Goal: Task Accomplishment & Management: Complete application form

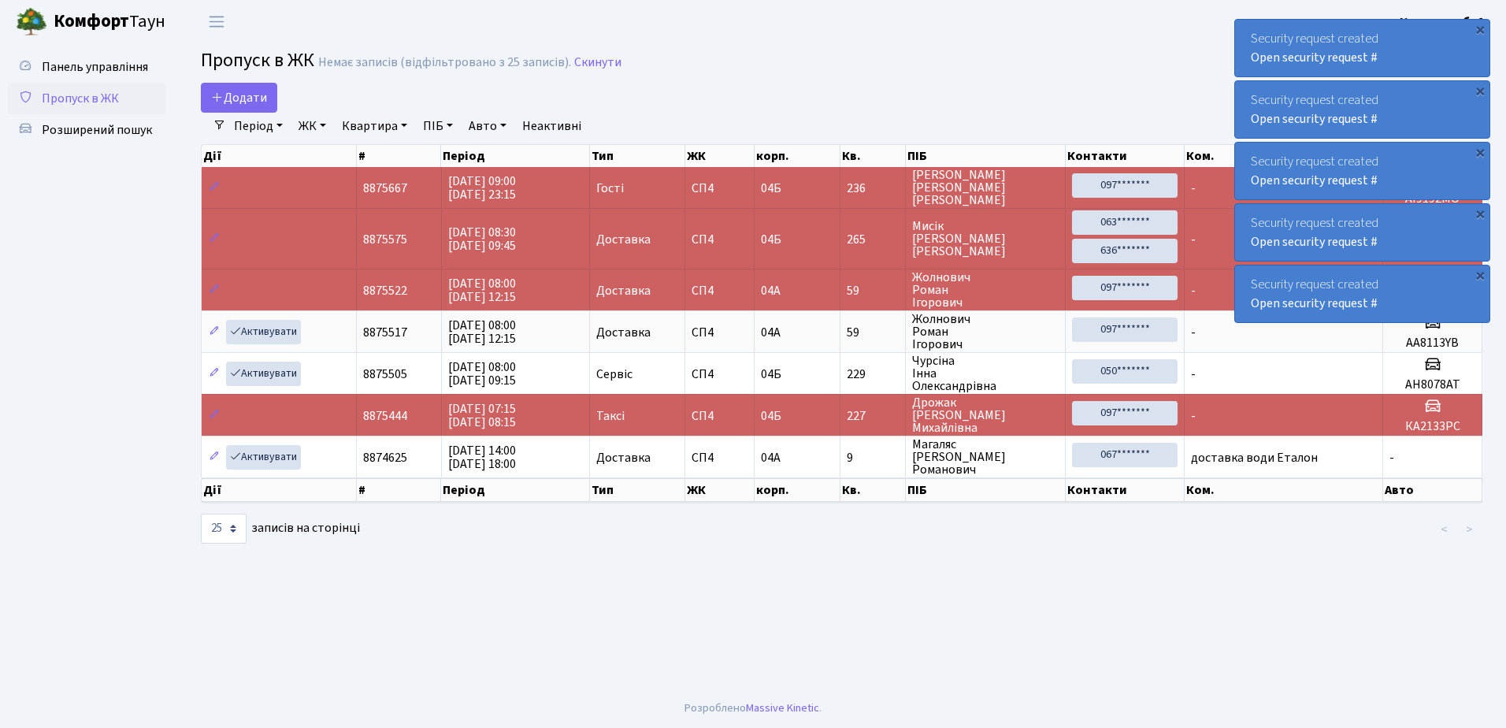
select select "25"
click at [1481, 28] on div "×" at bounding box center [1480, 29] width 16 height 16
click at [1479, 28] on div "×" at bounding box center [1480, 29] width 16 height 16
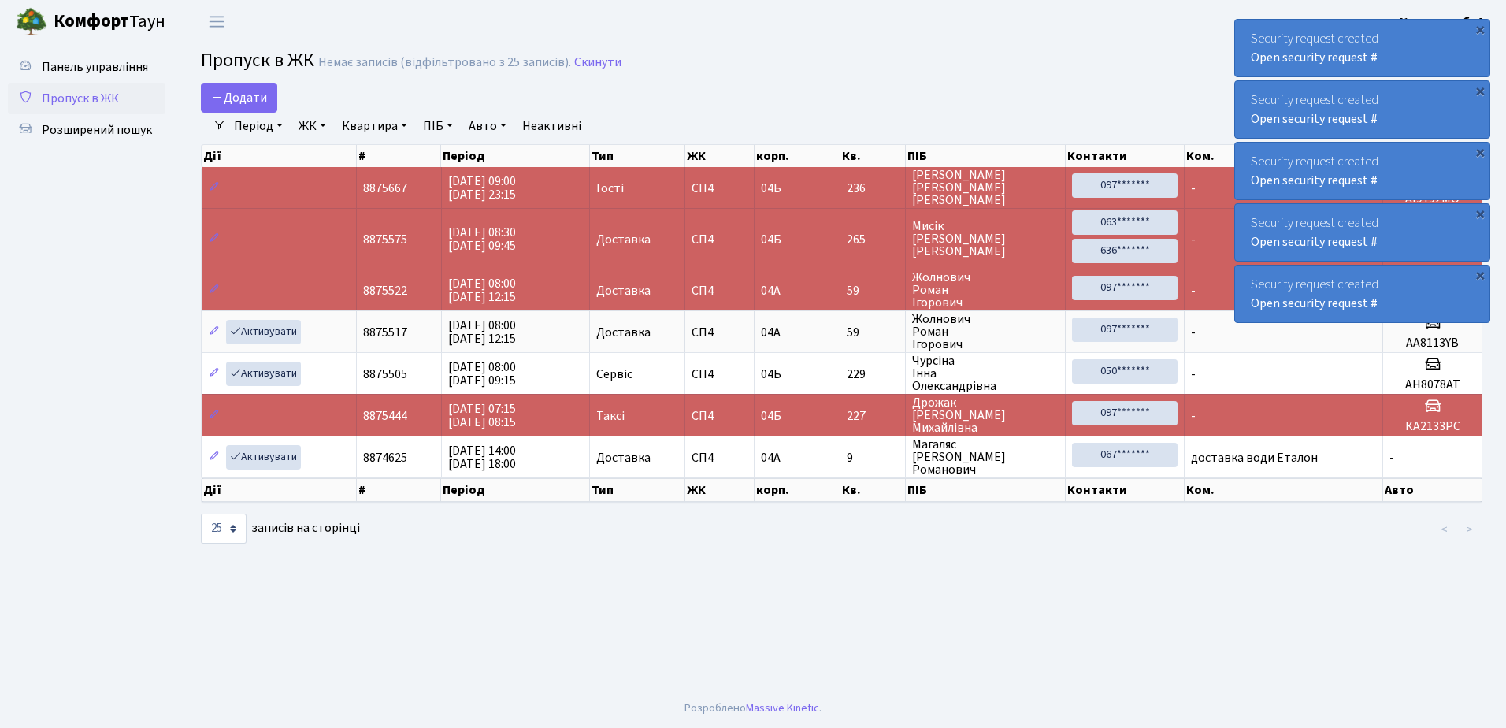
click at [1479, 28] on div "×" at bounding box center [1480, 29] width 16 height 16
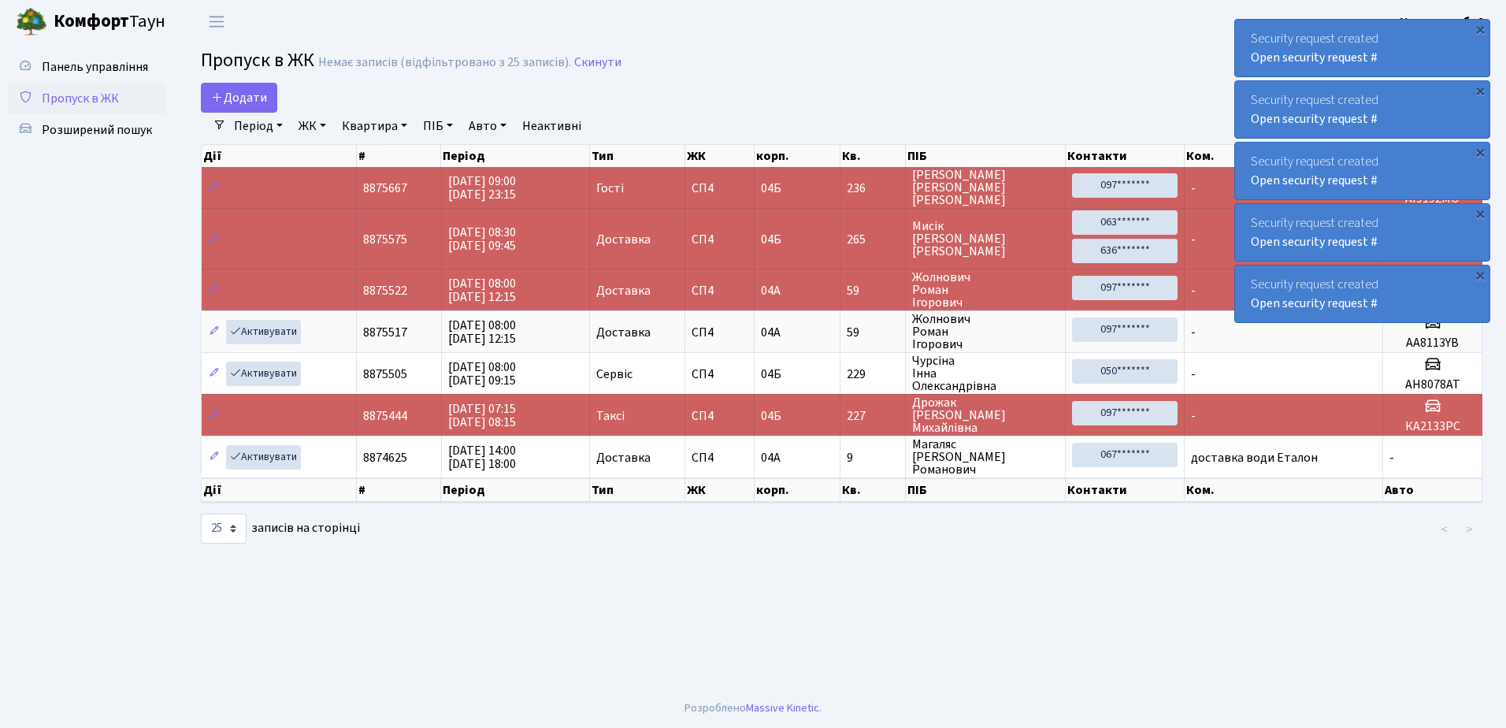
click at [1479, 28] on div "×" at bounding box center [1480, 29] width 16 height 16
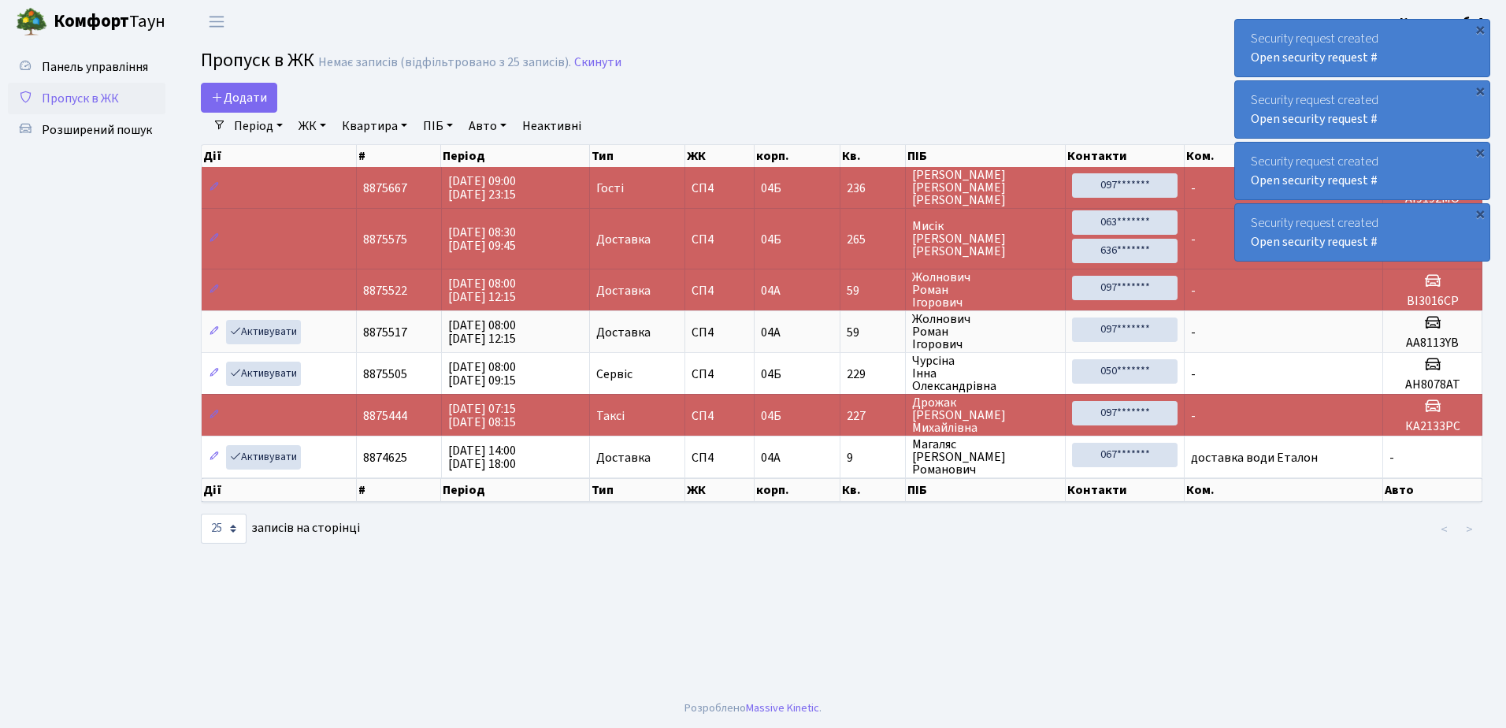
click at [1479, 28] on div "×" at bounding box center [1480, 29] width 16 height 16
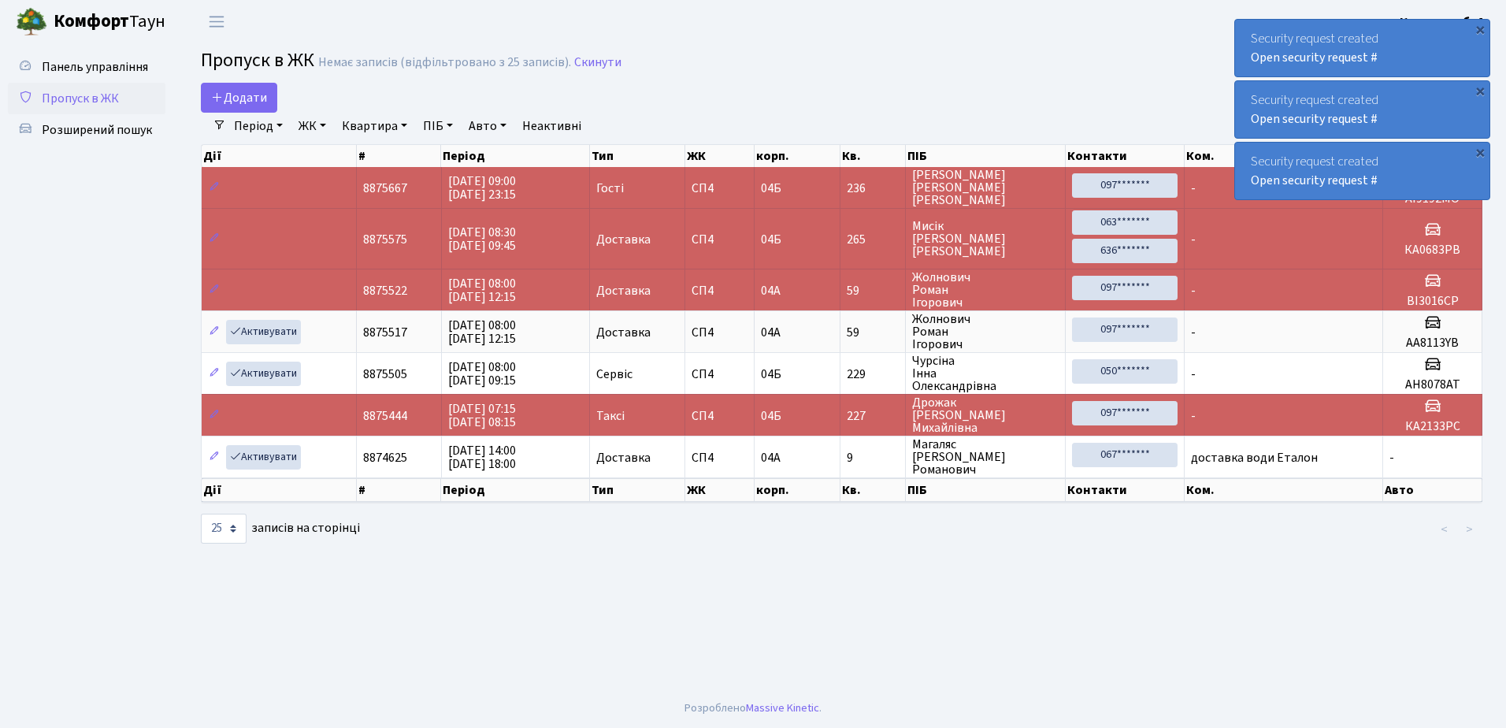
click at [1479, 28] on div "×" at bounding box center [1480, 29] width 16 height 16
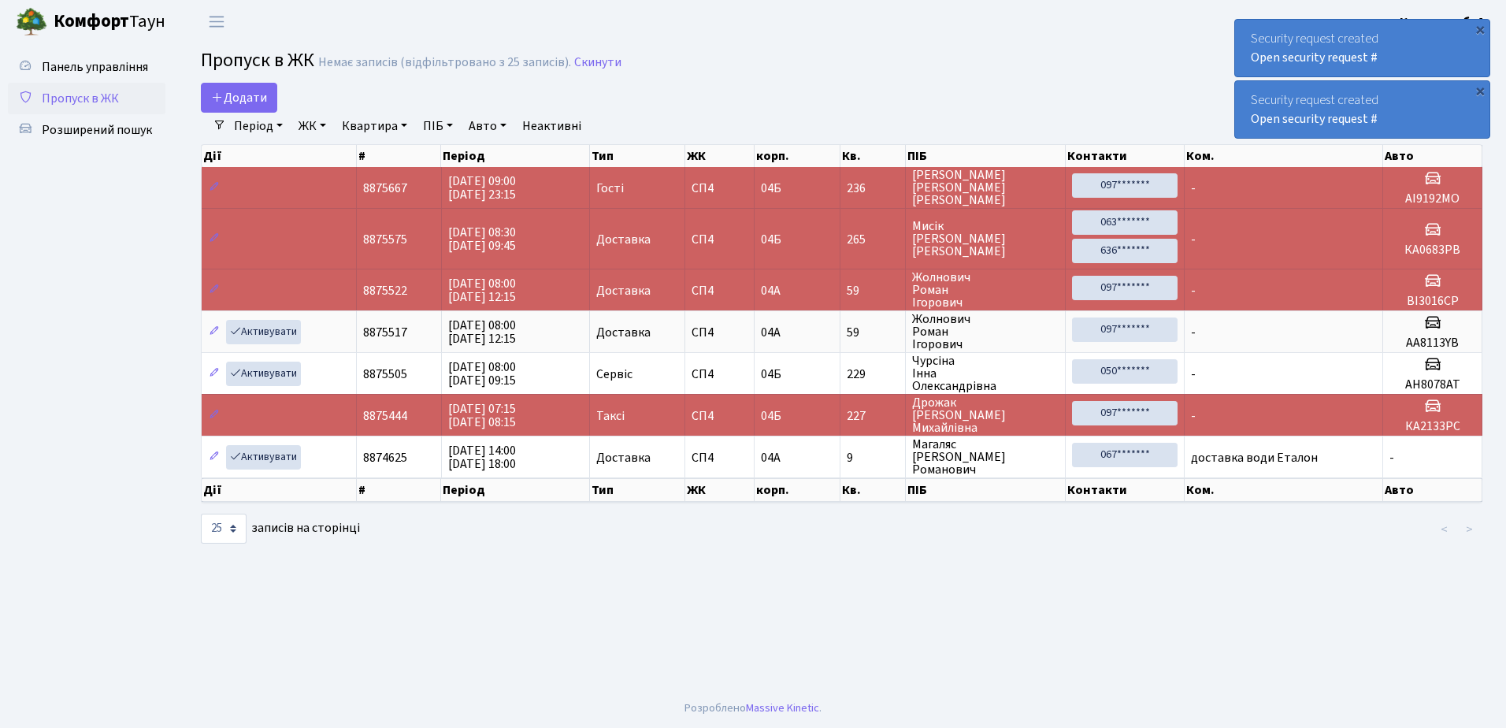
click at [1479, 28] on div "×" at bounding box center [1480, 29] width 16 height 16
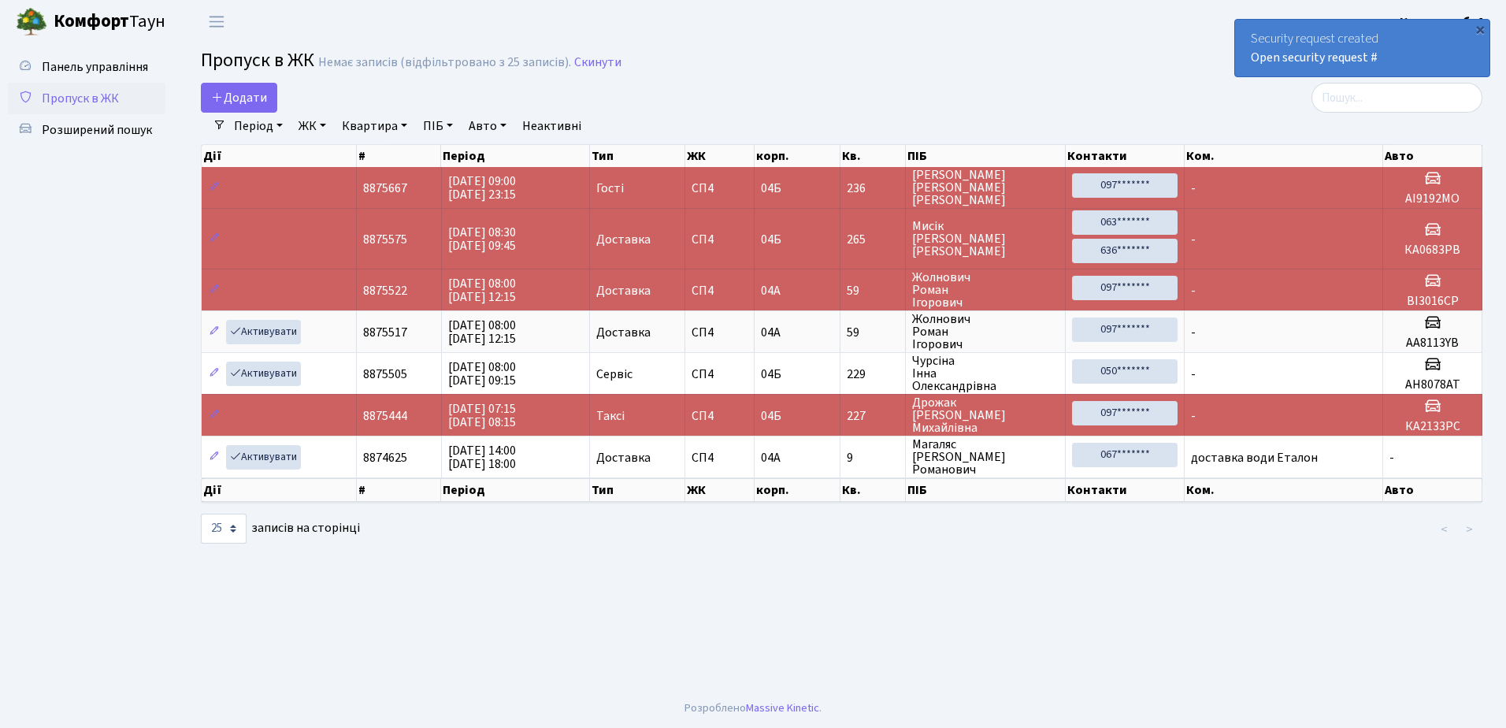
click at [1479, 28] on div "×" at bounding box center [1480, 29] width 16 height 16
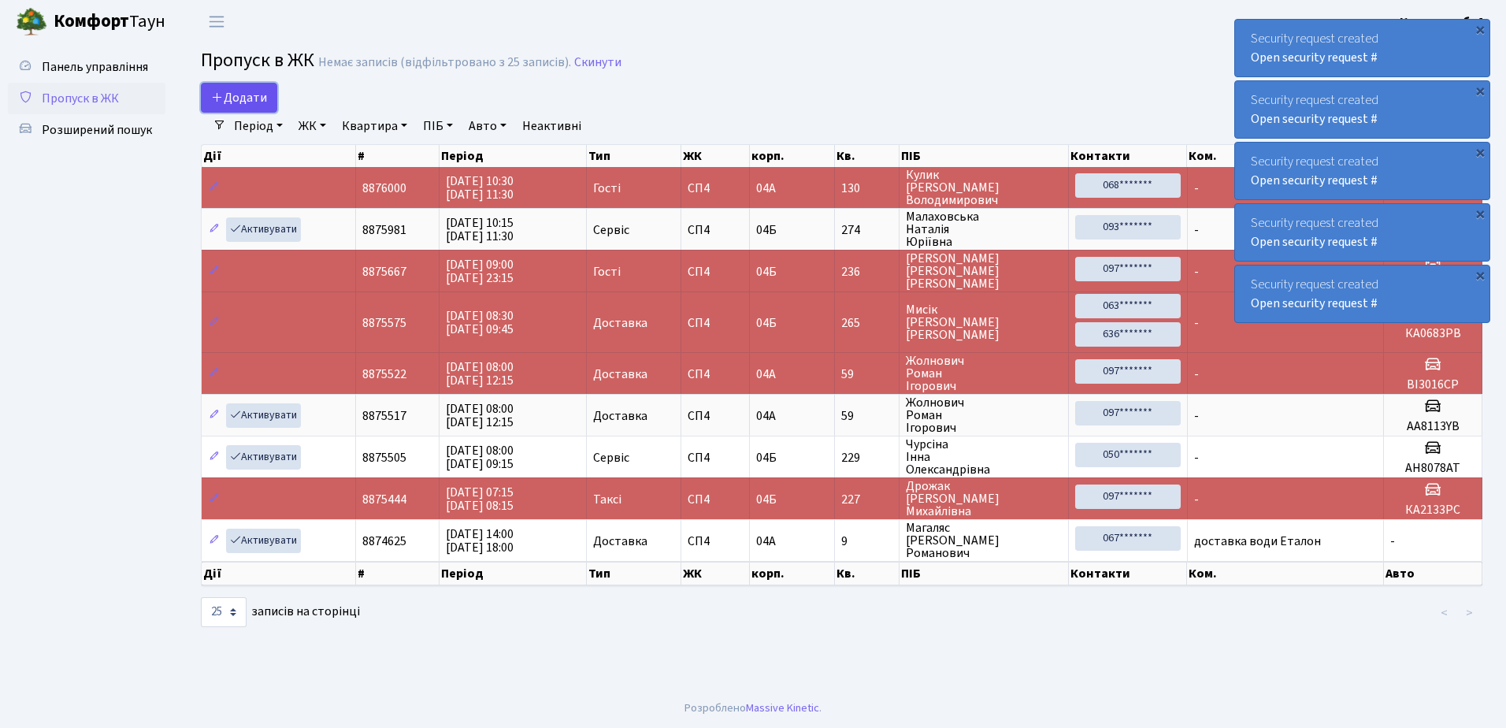
click at [241, 96] on span "Додати" at bounding box center [239, 97] width 56 height 17
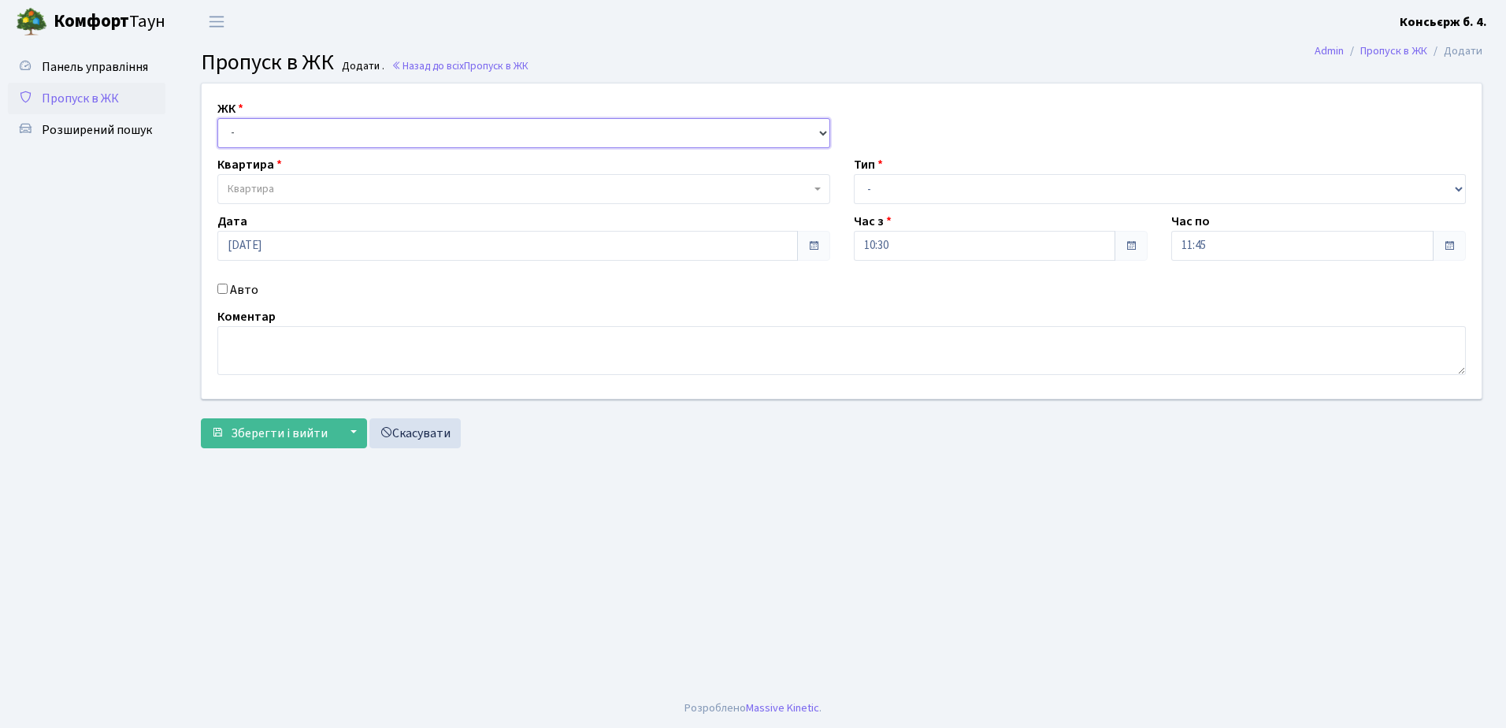
click at [259, 132] on select "- [STREET_ADDRESS]" at bounding box center [523, 133] width 613 height 30
select select "325"
click at [217, 118] on select "- СП4, Столичне шосе, 5" at bounding box center [523, 133] width 613 height 30
select select
click at [414, 425] on link "Скасувати" at bounding box center [414, 433] width 91 height 30
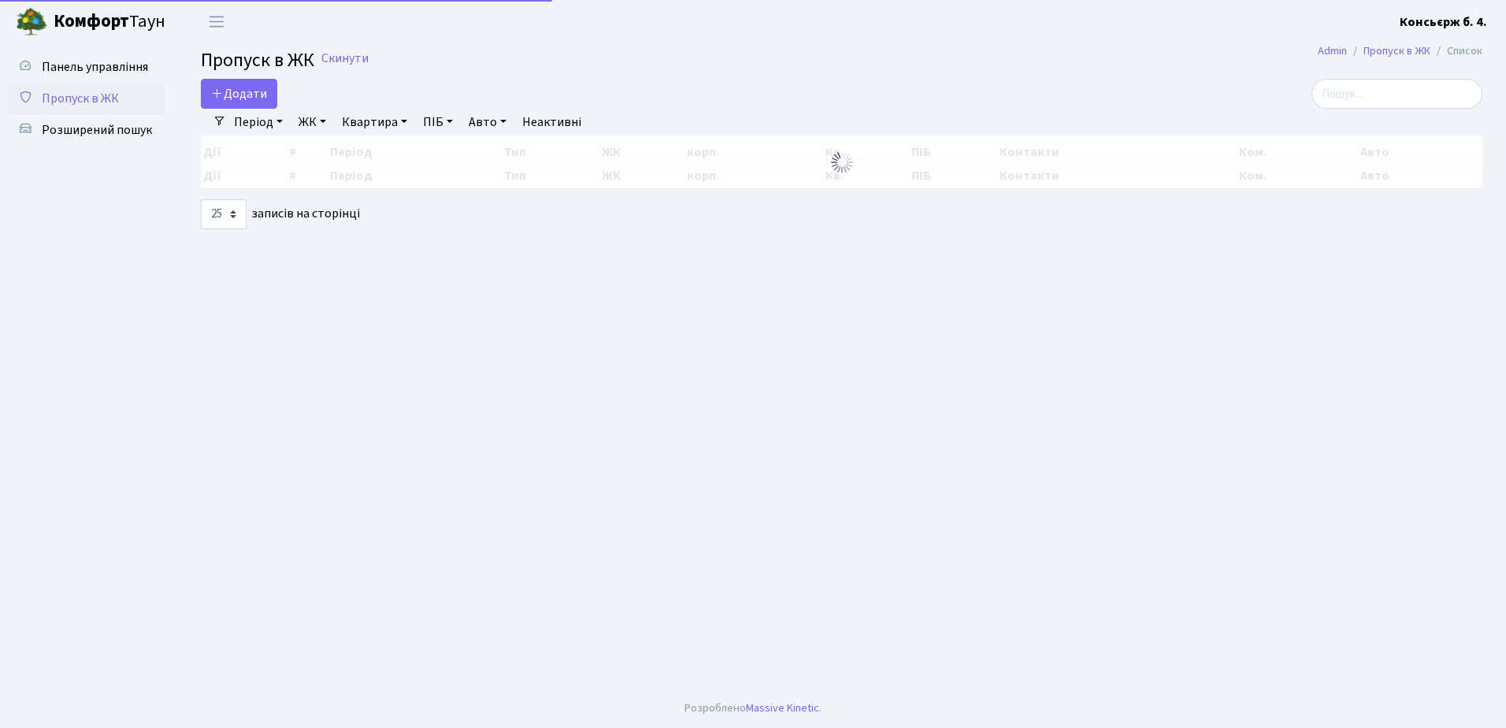
select select "25"
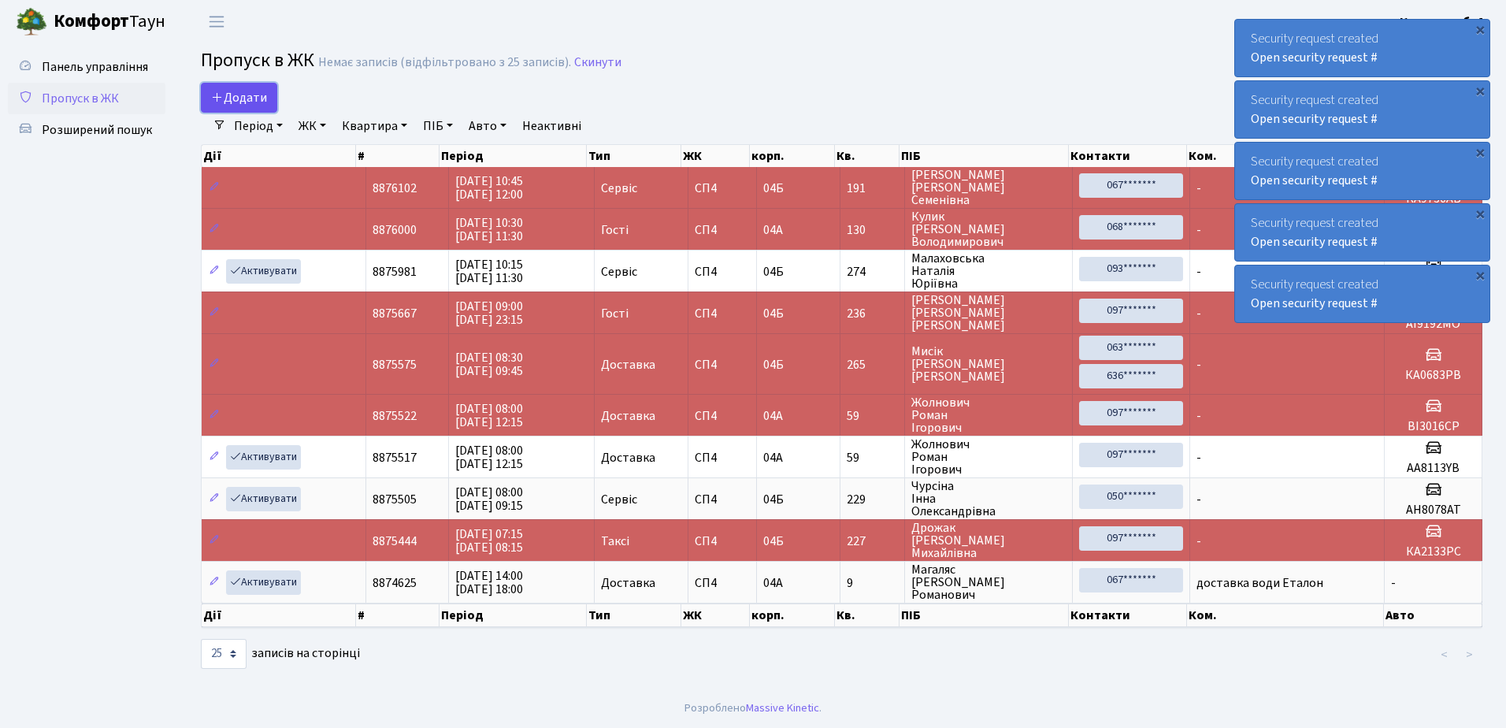
click at [251, 92] on span "Додати" at bounding box center [239, 97] width 56 height 17
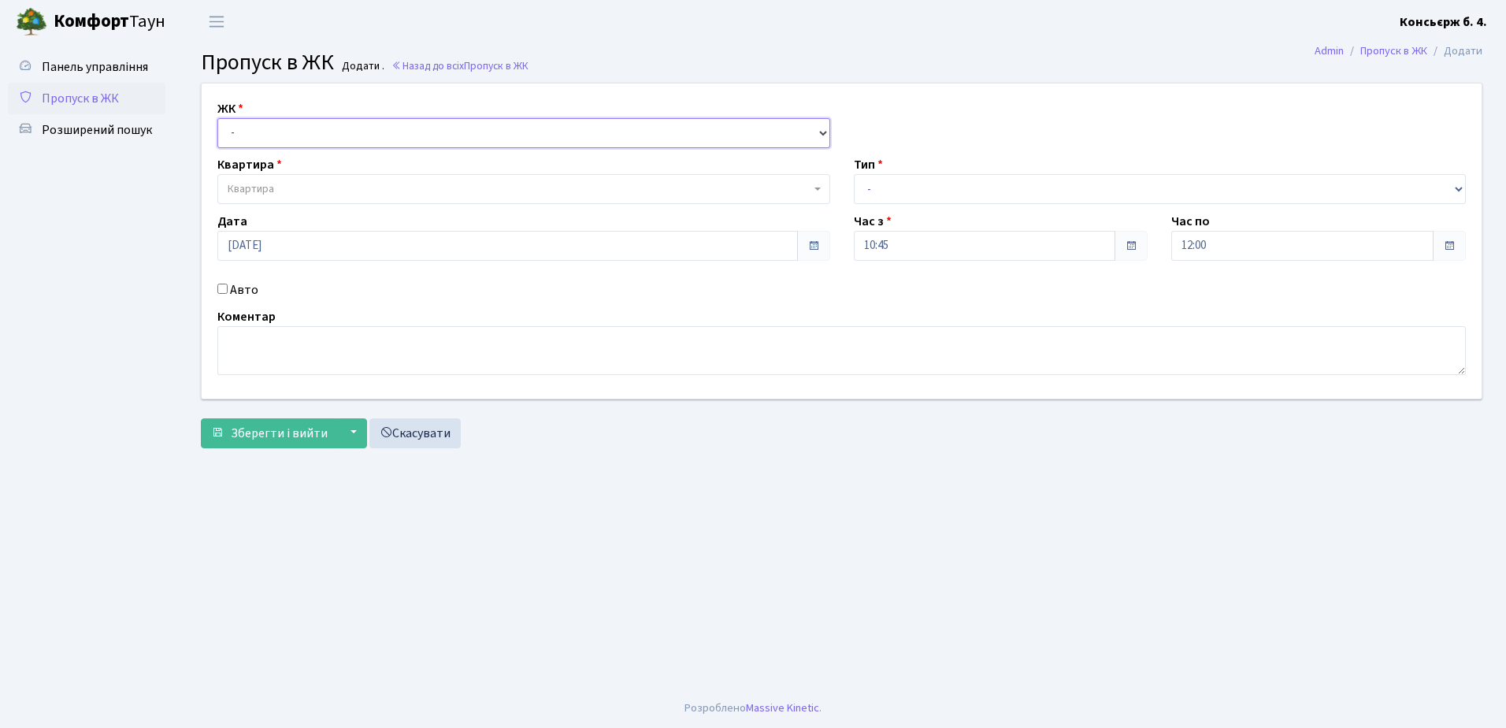
click at [354, 135] on select "- [STREET_ADDRESS]" at bounding box center [523, 133] width 613 height 30
select select "325"
click at [217, 118] on select "- [STREET_ADDRESS]" at bounding box center [523, 133] width 613 height 30
select select
click at [386, 186] on span "Квартира" at bounding box center [519, 189] width 583 height 16
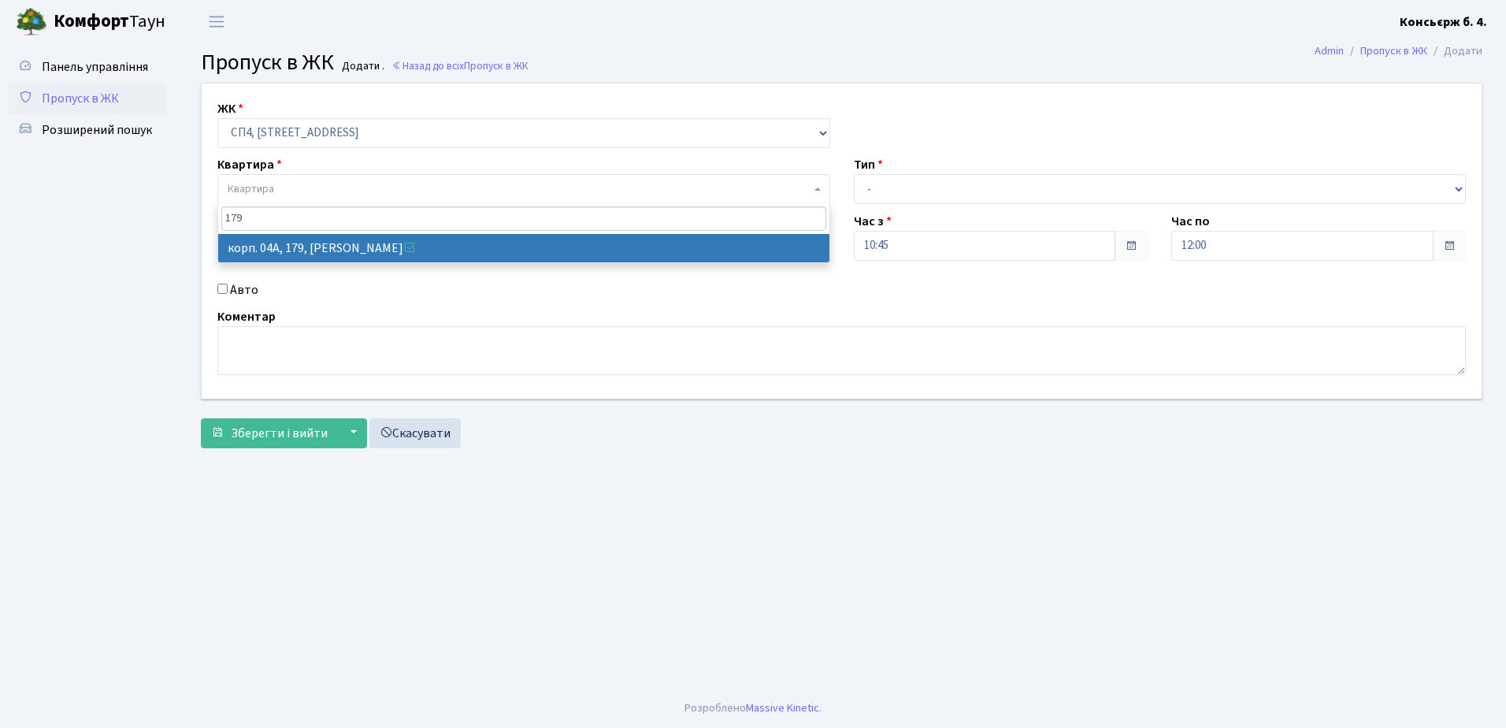
type input "179"
select select "21207"
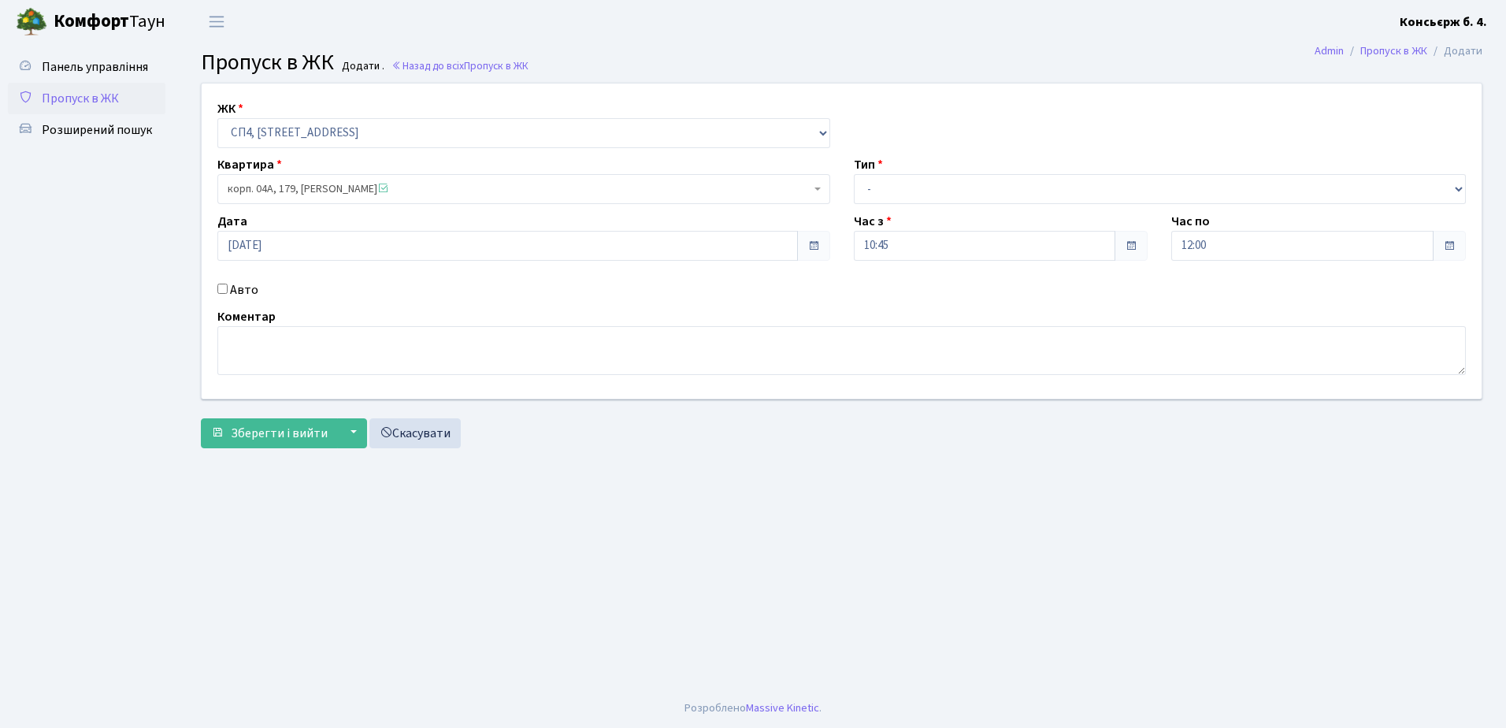
click at [222, 288] on input "Авто" at bounding box center [222, 289] width 10 height 10
checkbox input "true"
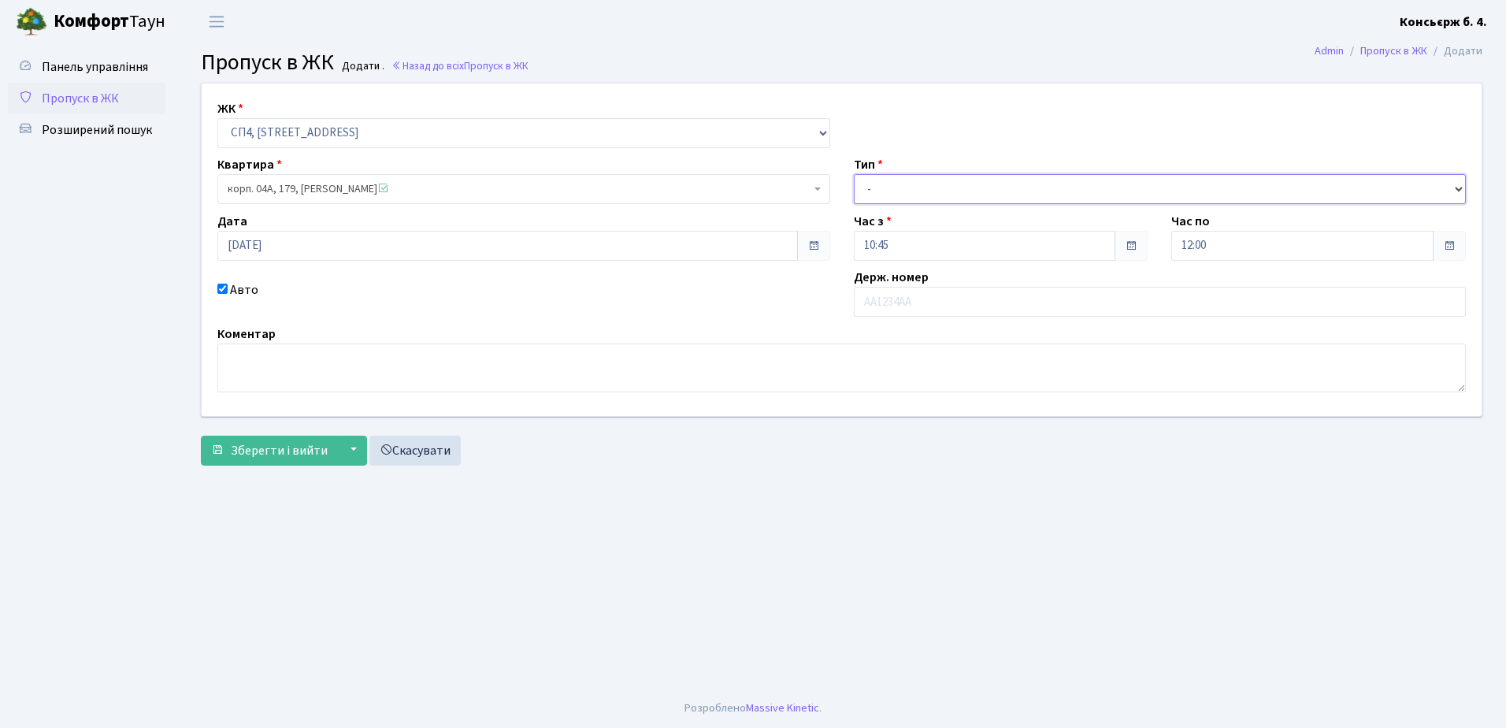
click at [1004, 182] on select "- Доставка Таксі Гості Сервіс" at bounding box center [1160, 189] width 613 height 30
select select "18"
click at [854, 174] on select "- Доставка Таксі Гості Сервіс" at bounding box center [1160, 189] width 613 height 30
click at [1022, 302] on input "text" at bounding box center [1160, 302] width 613 height 30
type input "Ф"
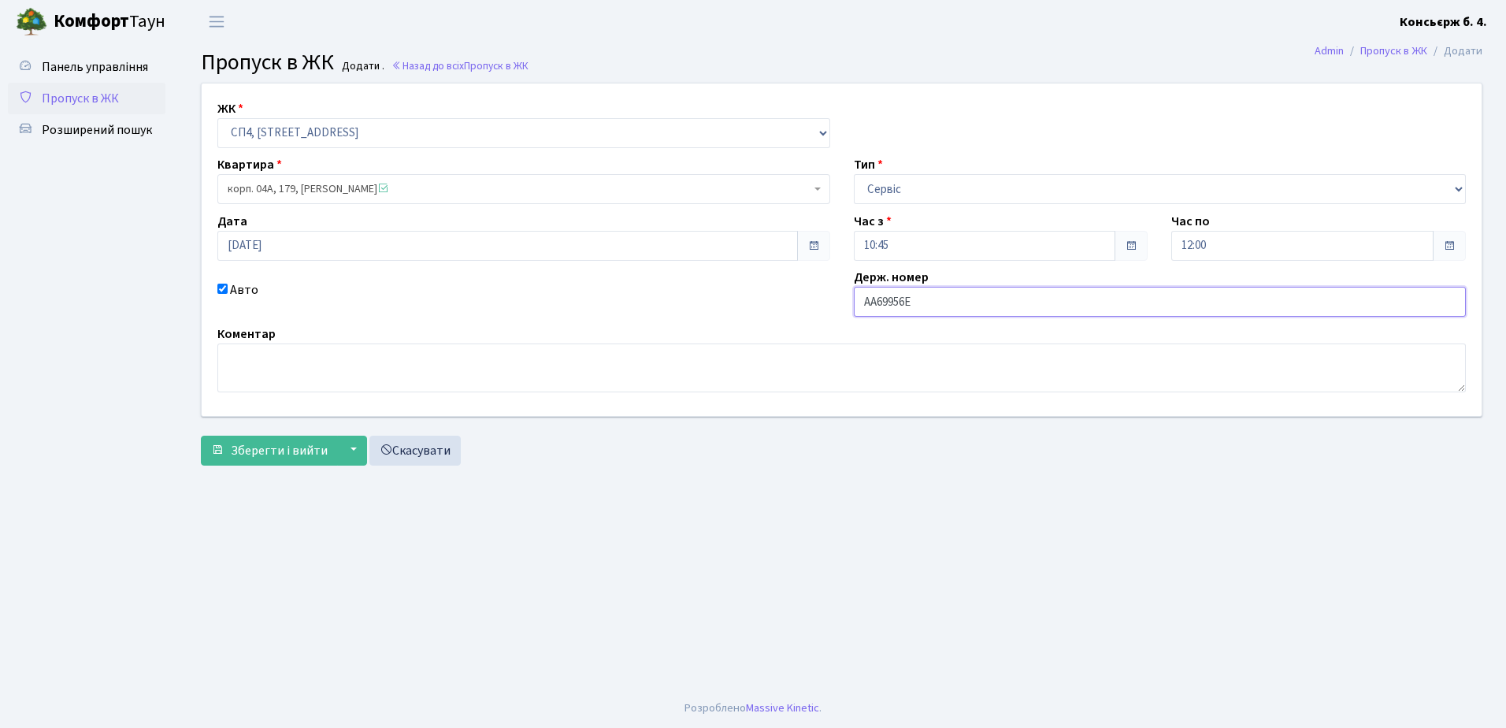
click at [987, 304] on input "АА69956Е" at bounding box center [1160, 302] width 613 height 30
click at [969, 299] on input "АА69956Е" at bounding box center [1160, 302] width 613 height 30
type input "АА69956Е"
click at [314, 447] on span "Зберегти і вийти" at bounding box center [279, 450] width 97 height 17
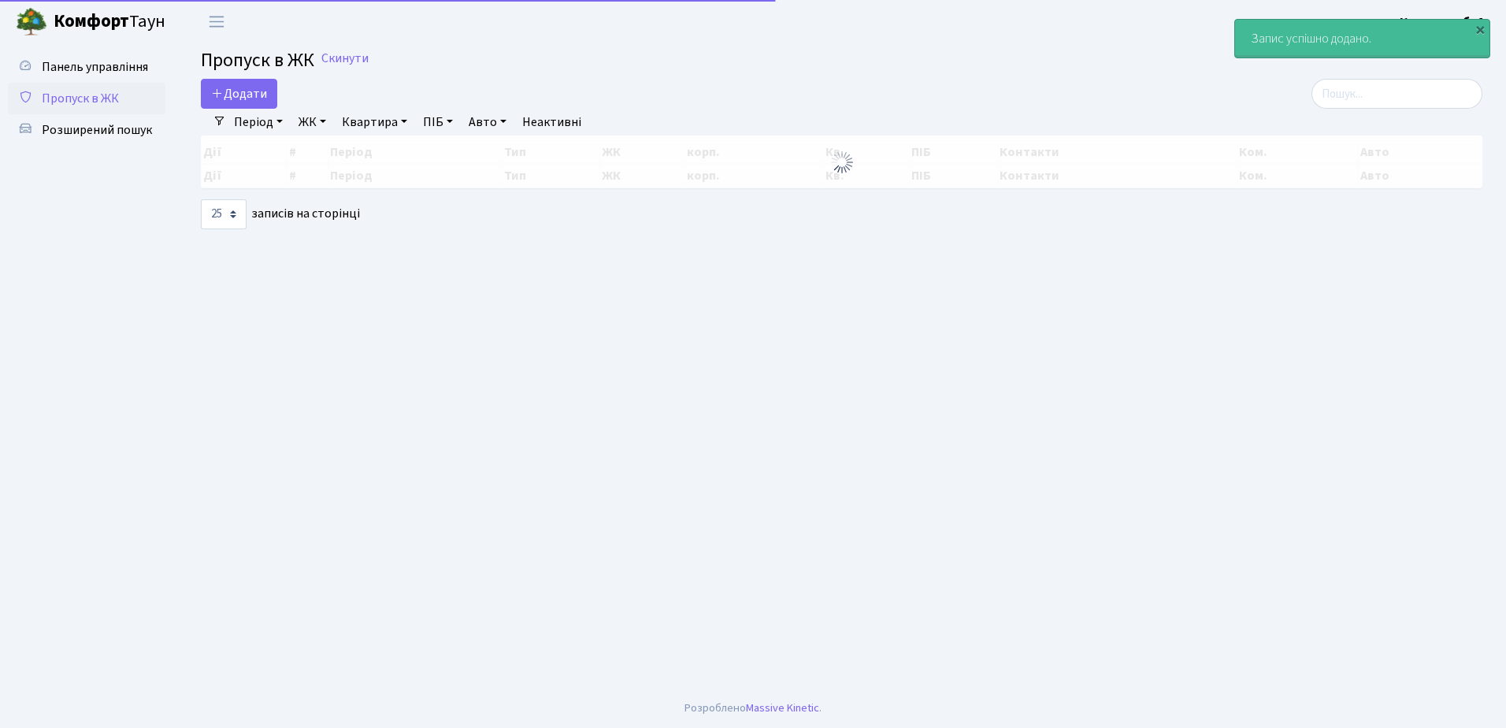
select select "25"
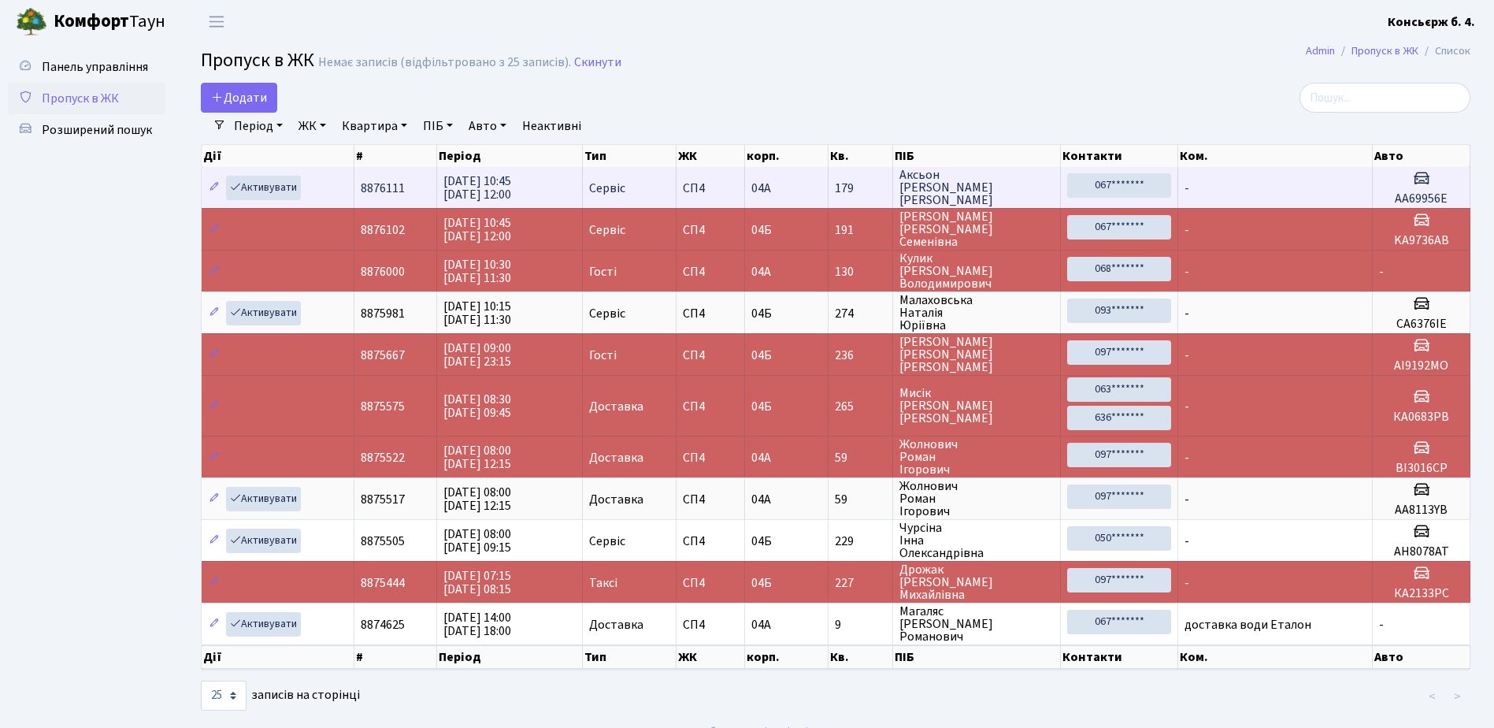
click at [1322, 185] on td "-" at bounding box center [1275, 187] width 195 height 41
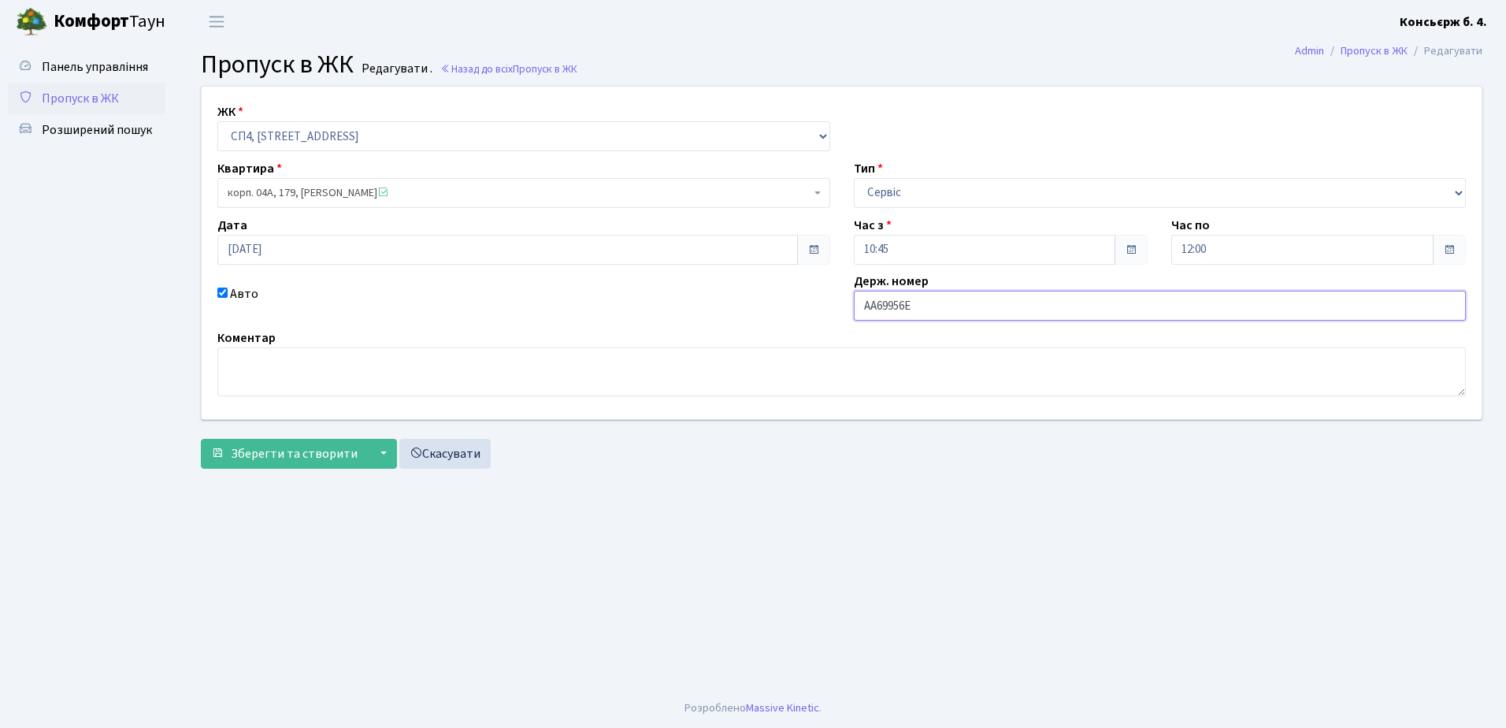
click at [939, 302] on input "АА69956Е" at bounding box center [1160, 306] width 613 height 30
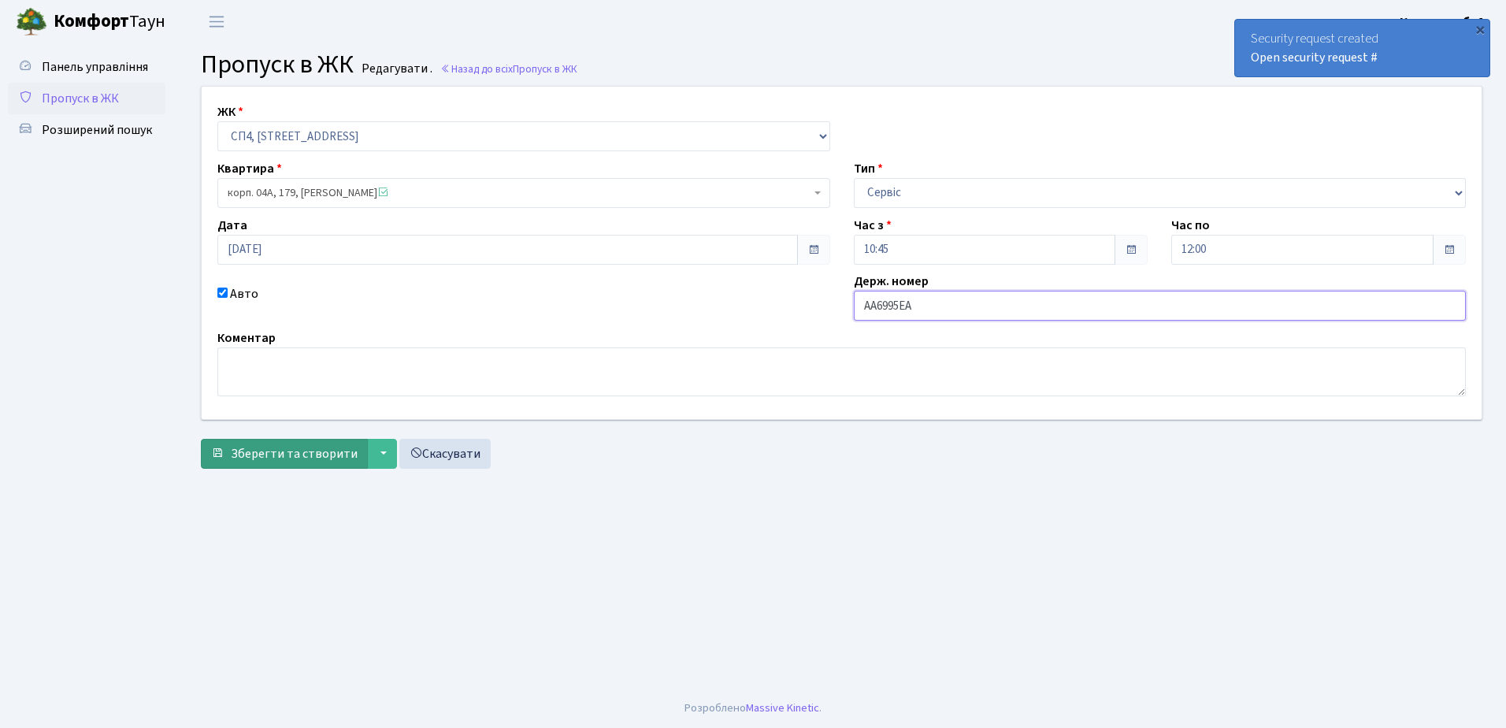
type input "АА6995ЕА"
click at [306, 451] on span "Зберегти та створити" at bounding box center [294, 453] width 127 height 17
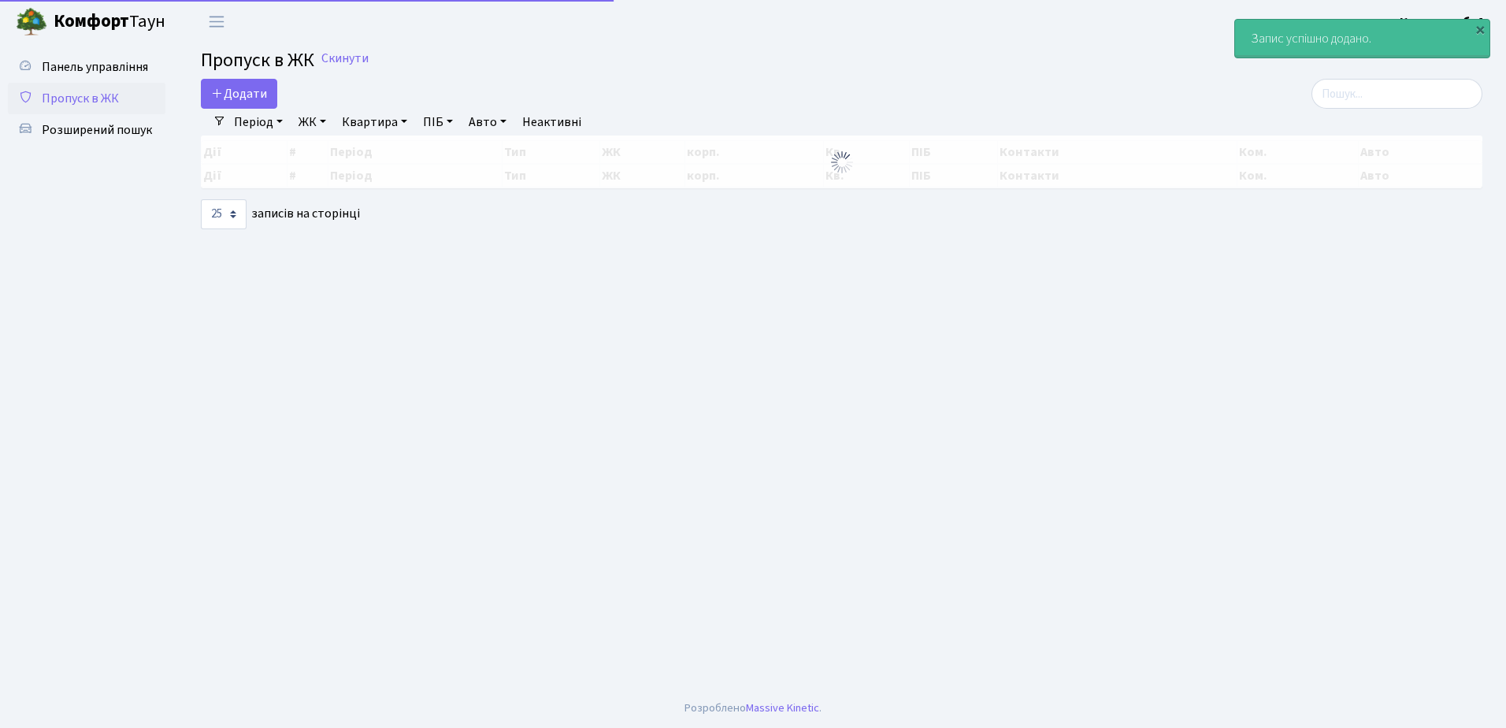
select select "25"
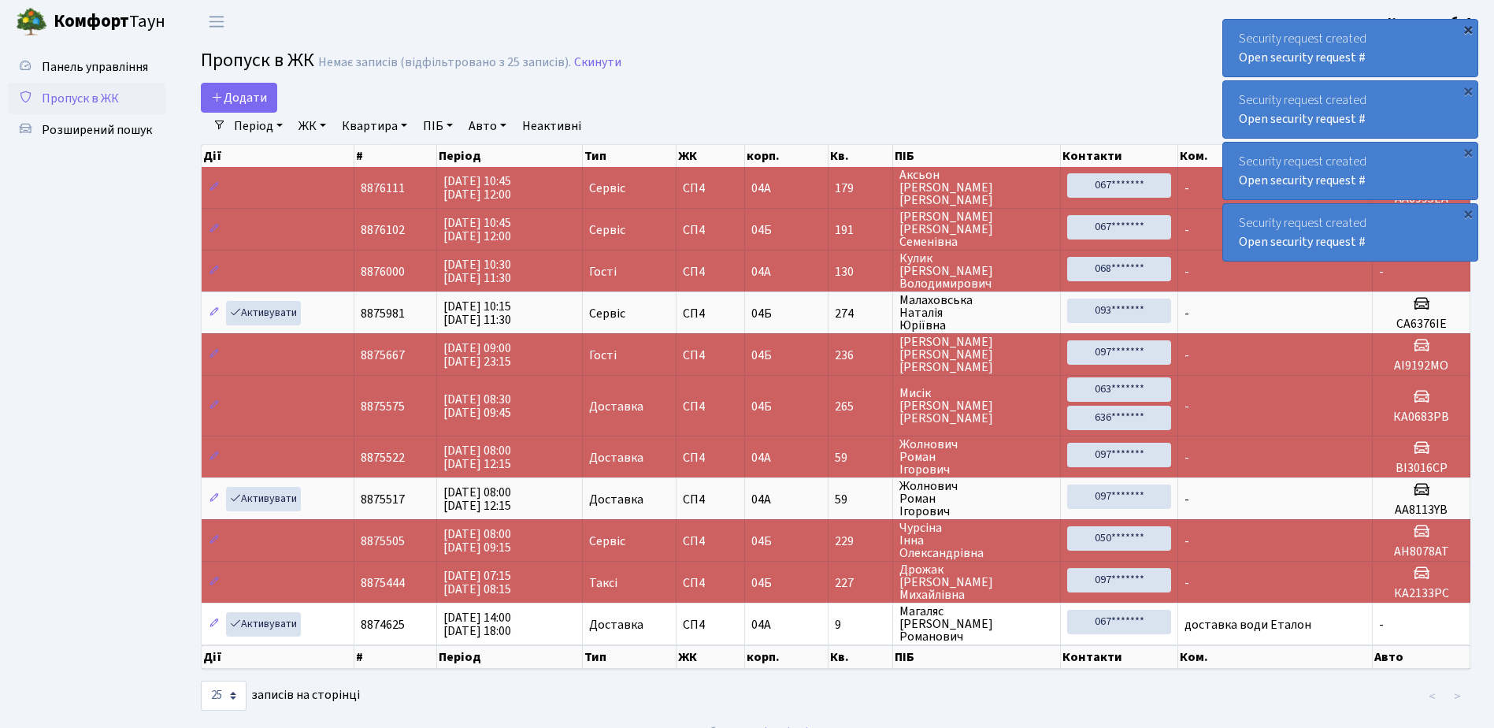
click at [1469, 28] on div "×" at bounding box center [1468, 29] width 16 height 16
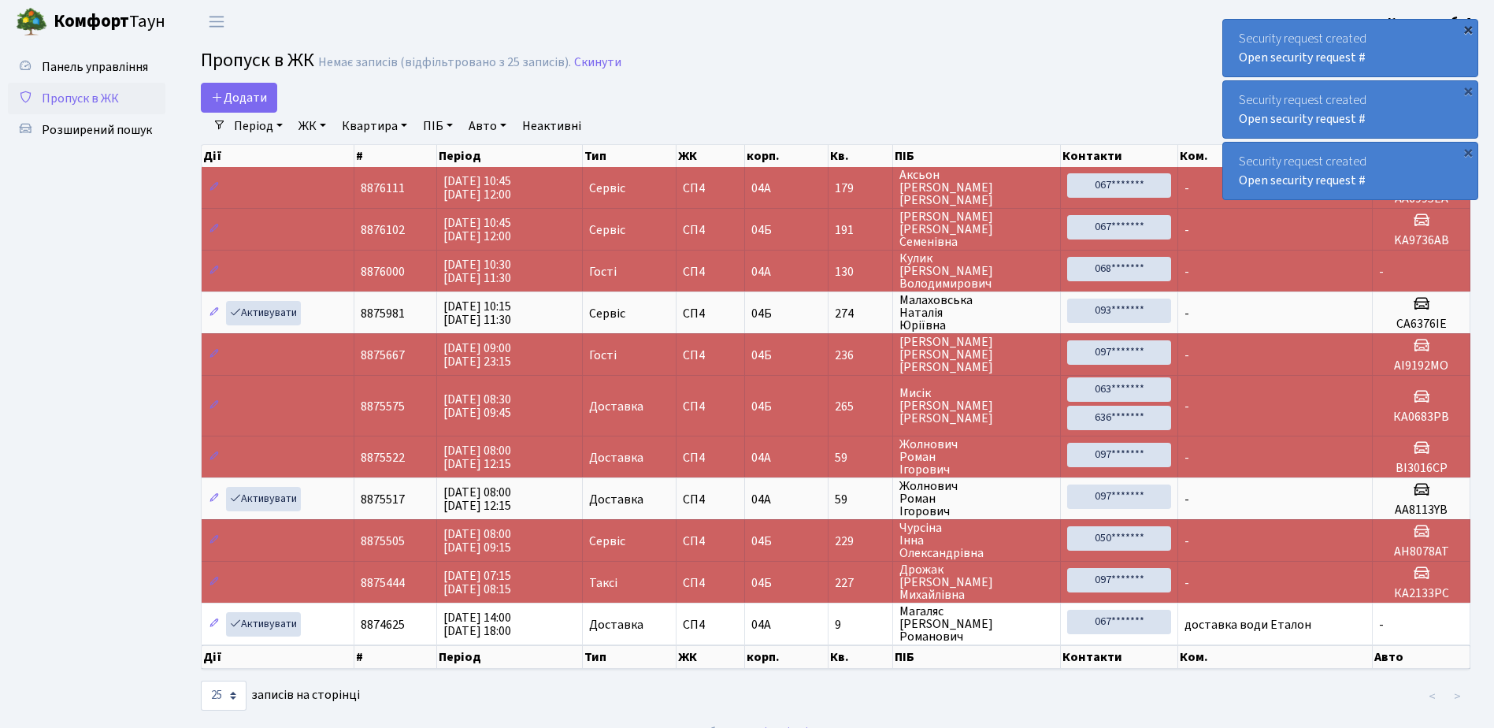
click at [1467, 26] on div "×" at bounding box center [1468, 29] width 16 height 16
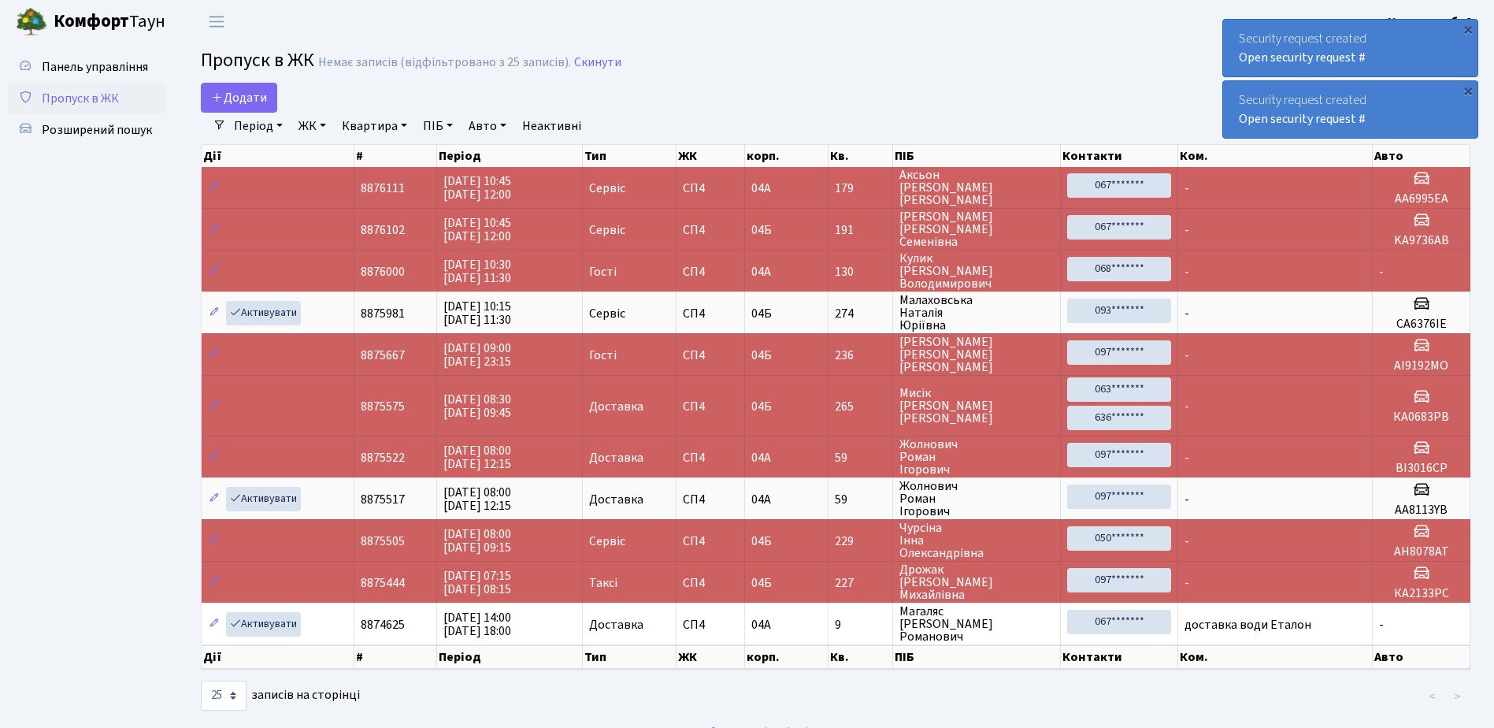
click at [1468, 35] on div "×" at bounding box center [1468, 29] width 16 height 16
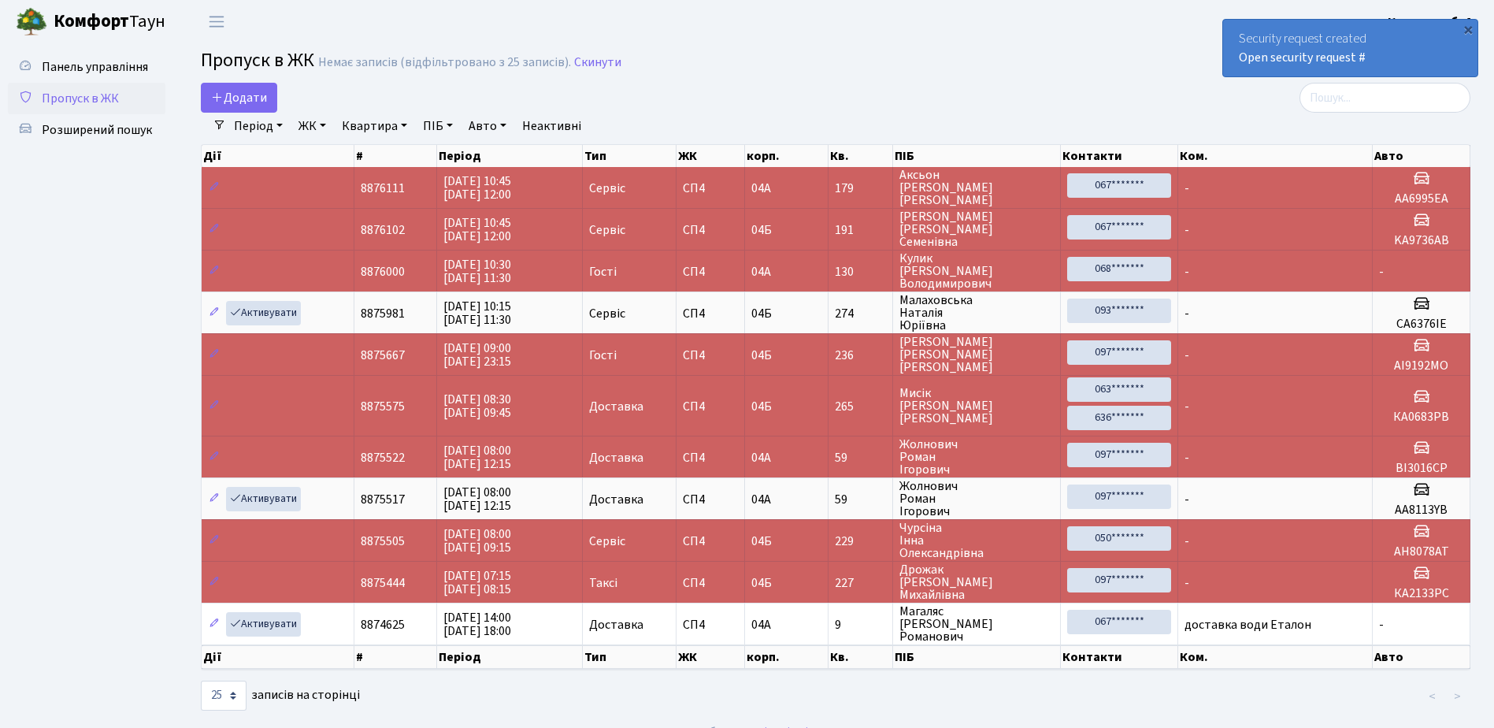
click at [1468, 35] on div "×" at bounding box center [1468, 29] width 16 height 16
